Goal: Use online tool/utility: Utilize a website feature to perform a specific function

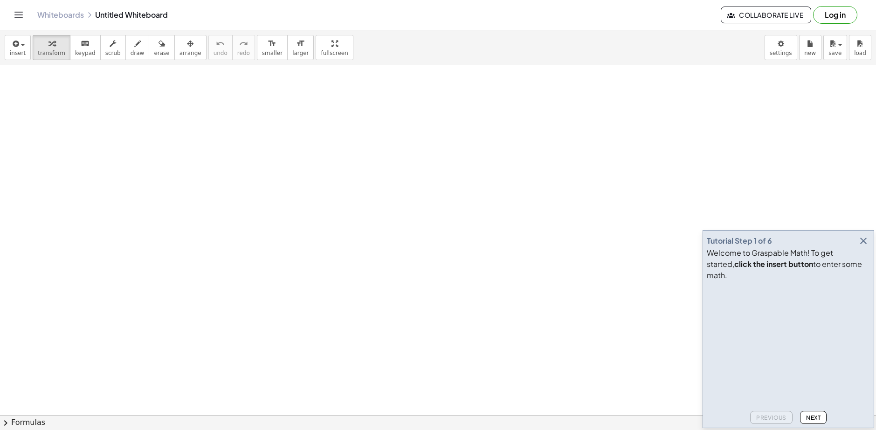
drag, startPoint x: 134, startPoint y: 116, endPoint x: 163, endPoint y: 119, distance: 29.0
click at [131, 51] on span "draw" at bounding box center [138, 53] width 14 height 7
drag, startPoint x: 136, startPoint y: 134, endPoint x: 174, endPoint y: 134, distance: 38.7
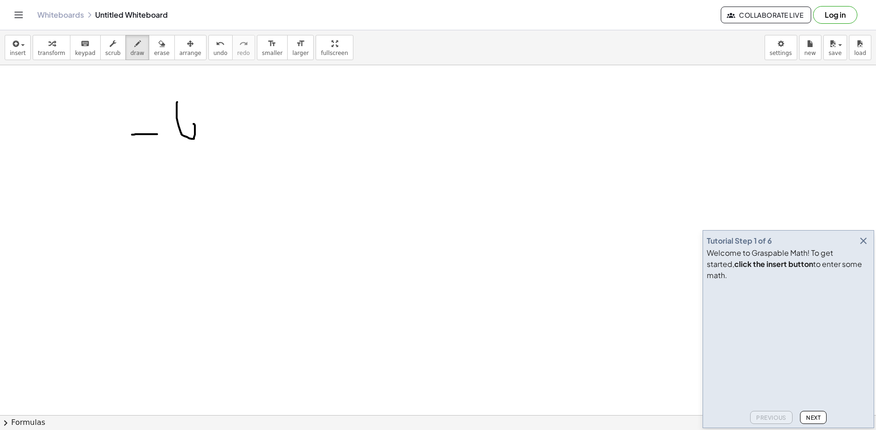
drag, startPoint x: 177, startPoint y: 102, endPoint x: 184, endPoint y: 125, distance: 24.2
drag, startPoint x: 172, startPoint y: 99, endPoint x: 179, endPoint y: 128, distance: 30.0
drag, startPoint x: 203, startPoint y: 103, endPoint x: 207, endPoint y: 145, distance: 42.6
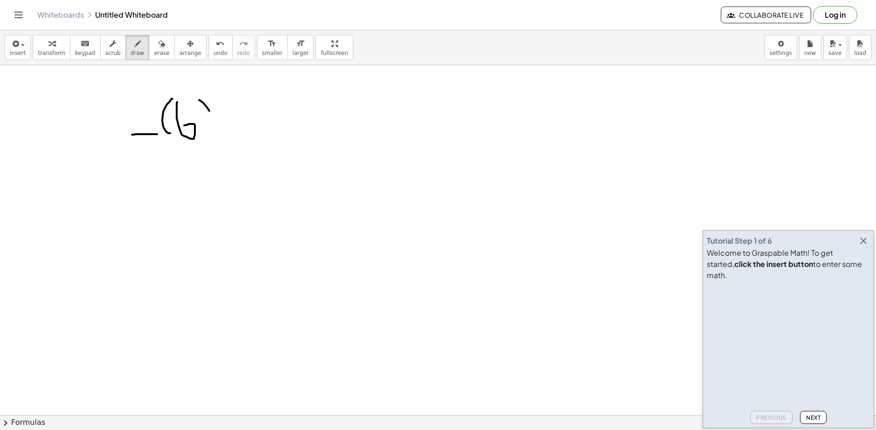
drag, startPoint x: 231, startPoint y: 114, endPoint x: 234, endPoint y: 131, distance: 17.9
drag, startPoint x: 227, startPoint y: 120, endPoint x: 243, endPoint y: 121, distance: 16.3
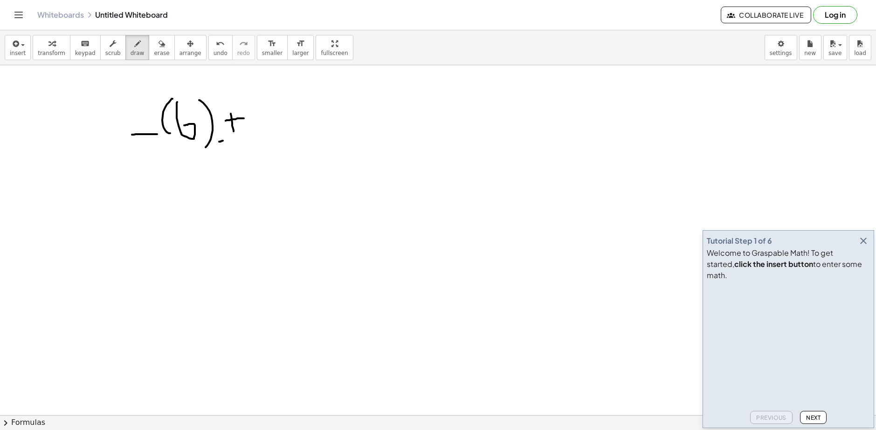
drag, startPoint x: 223, startPoint y: 141, endPoint x: 236, endPoint y: 137, distance: 14.0
drag, startPoint x: 248, startPoint y: 104, endPoint x: 375, endPoint y: 95, distance: 127.2
drag, startPoint x: 262, startPoint y: 129, endPoint x: 282, endPoint y: 127, distance: 21.1
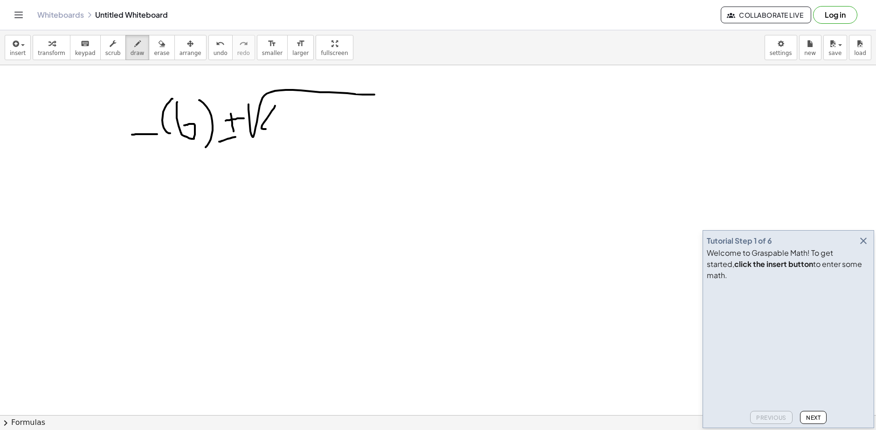
drag, startPoint x: 301, startPoint y: 108, endPoint x: 302, endPoint y: 131, distance: 22.9
drag, startPoint x: 283, startPoint y: 108, endPoint x: 283, endPoint y: 117, distance: 8.9
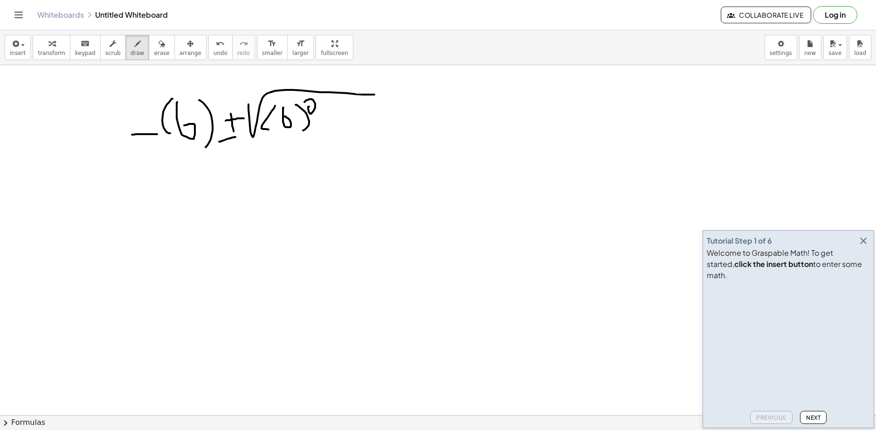
drag, startPoint x: 308, startPoint y: 100, endPoint x: 320, endPoint y: 110, distance: 16.2
drag, startPoint x: 320, startPoint y: 118, endPoint x: 342, endPoint y: 117, distance: 22.4
drag, startPoint x: 354, startPoint y: 103, endPoint x: 368, endPoint y: 118, distance: 19.8
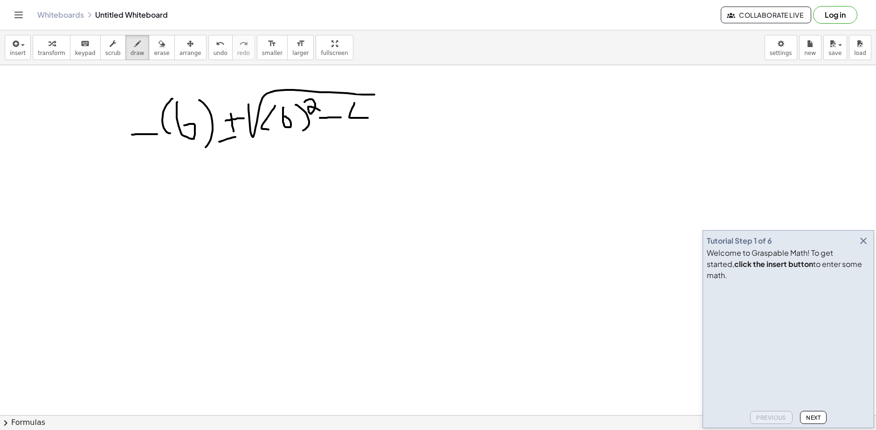
drag, startPoint x: 360, startPoint y: 109, endPoint x: 356, endPoint y: 131, distance: 23.1
drag, startPoint x: 378, startPoint y: 110, endPoint x: 384, endPoint y: 126, distance: 17.4
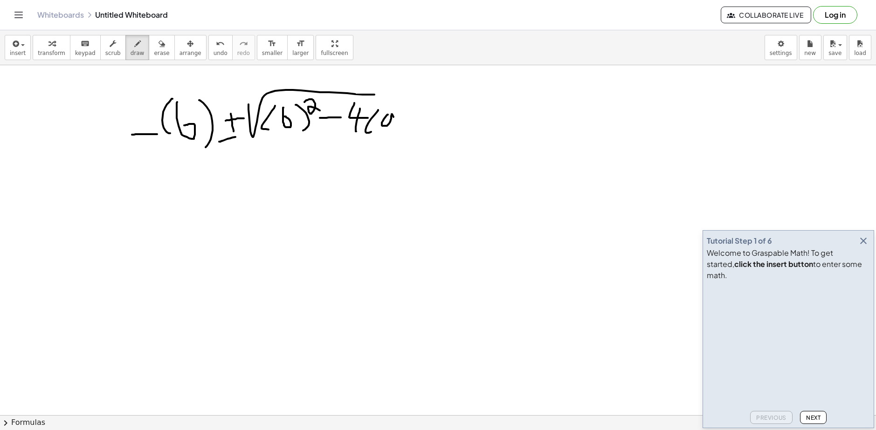
drag, startPoint x: 383, startPoint y: 121, endPoint x: 399, endPoint y: 127, distance: 17.7
drag, startPoint x: 407, startPoint y: 109, endPoint x: 415, endPoint y: 135, distance: 27.1
drag, startPoint x: 437, startPoint y: 111, endPoint x: 452, endPoint y: 130, distance: 23.6
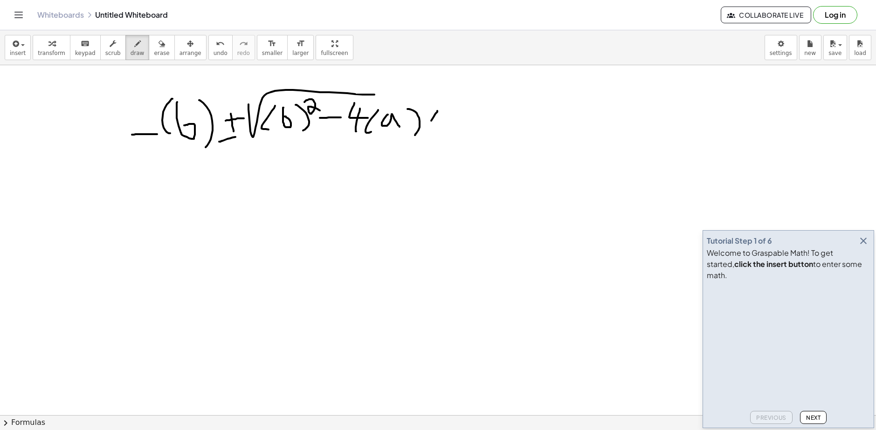
drag, startPoint x: 455, startPoint y: 116, endPoint x: 448, endPoint y: 131, distance: 16.9
drag, startPoint x: 475, startPoint y: 117, endPoint x: 458, endPoint y: 140, distance: 28.3
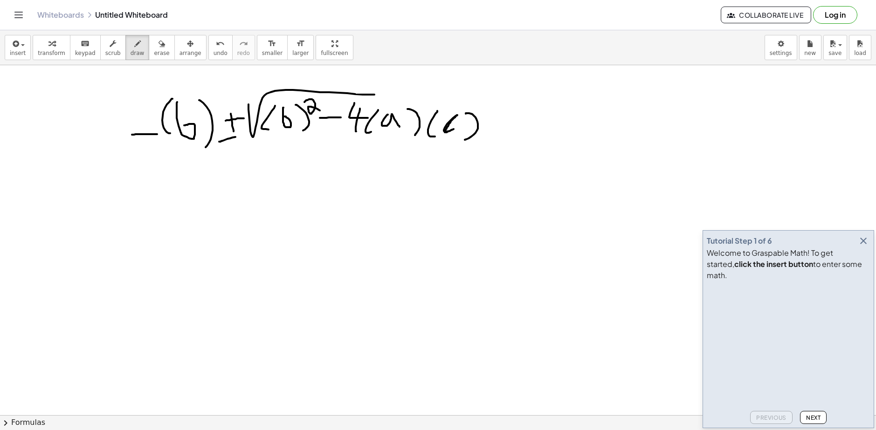
drag, startPoint x: 457, startPoint y: 115, endPoint x: 456, endPoint y: 128, distance: 12.7
drag, startPoint x: 368, startPoint y: 95, endPoint x: 509, endPoint y: 92, distance: 141.7
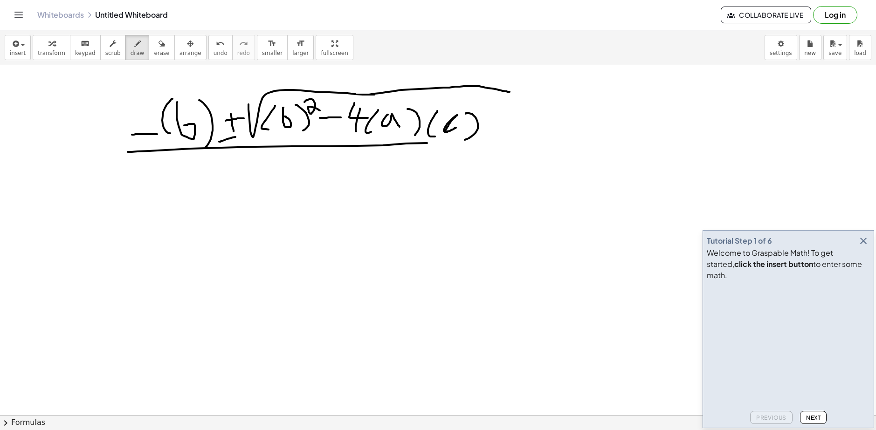
drag, startPoint x: 128, startPoint y: 152, endPoint x: 501, endPoint y: 142, distance: 373.0
drag, startPoint x: 264, startPoint y: 163, endPoint x: 263, endPoint y: 177, distance: 14.5
drag, startPoint x: 242, startPoint y: 167, endPoint x: 330, endPoint y: 189, distance: 90.3
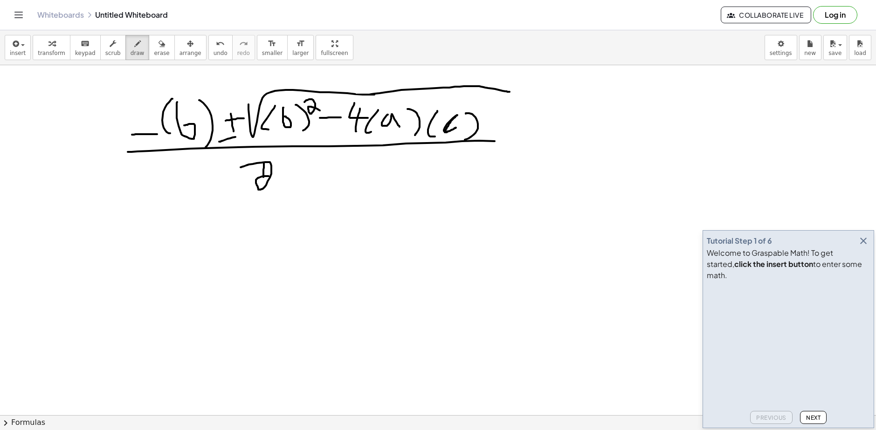
drag, startPoint x: 359, startPoint y: 154, endPoint x: 383, endPoint y: 187, distance: 40.4
drag, startPoint x: 382, startPoint y: 165, endPoint x: 397, endPoint y: 178, distance: 20.2
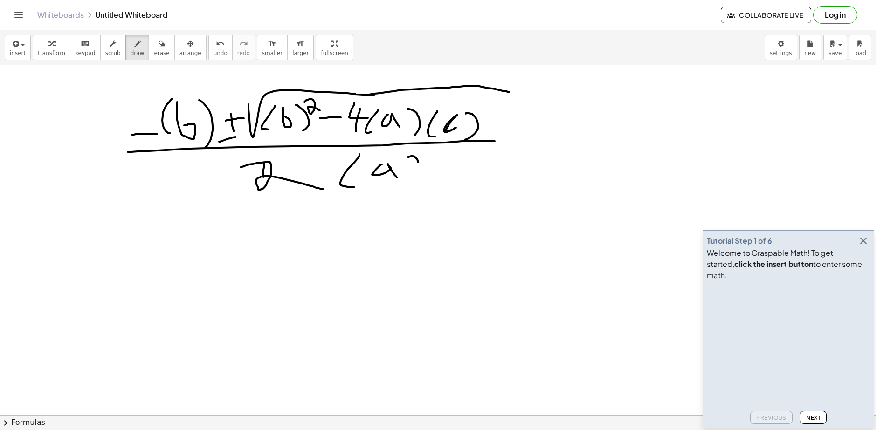
drag, startPoint x: 408, startPoint y: 157, endPoint x: 406, endPoint y: 184, distance: 27.1
